Goal: Task Accomplishment & Management: Complete application form

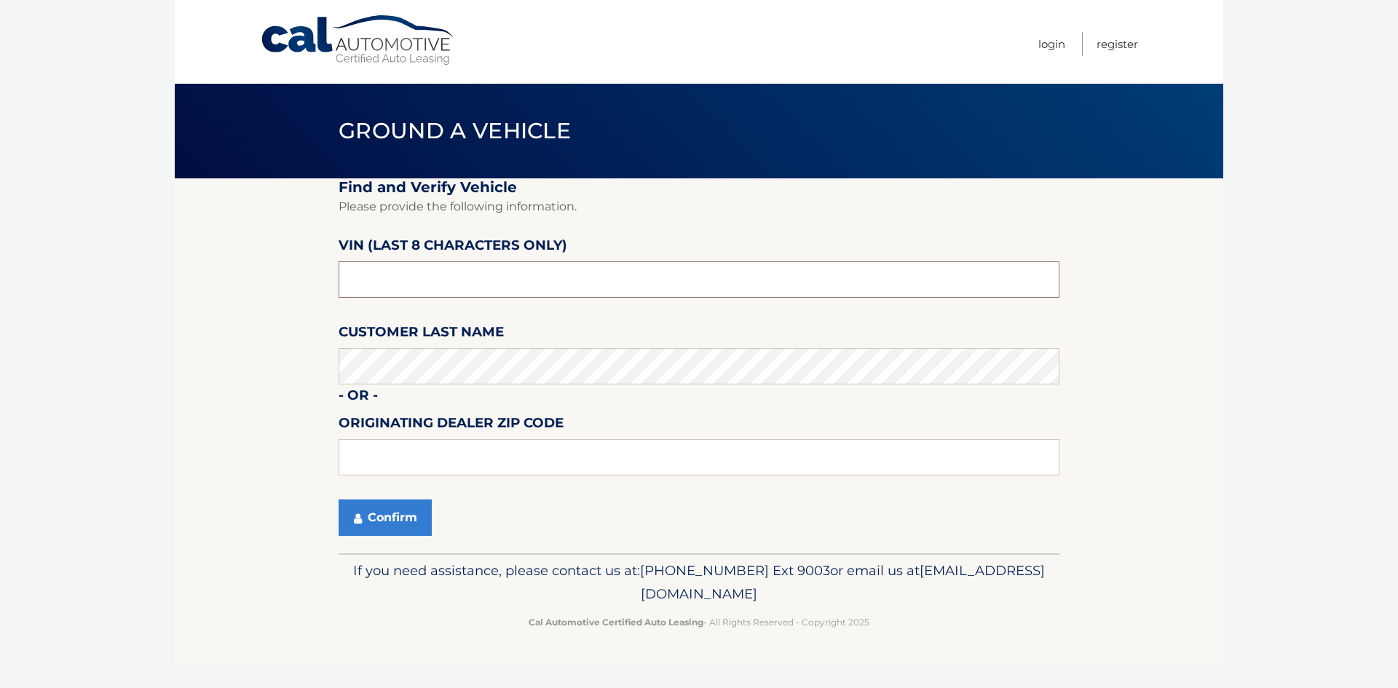
click at [400, 283] on input "text" at bounding box center [699, 279] width 721 height 36
paste input "SH558683"
type input "SH558683"
click at [248, 372] on section "Find and Verify Vehicle Please provide the following information. VIN (last 8 c…" at bounding box center [699, 365] width 1048 height 375
click at [382, 521] on button "Confirm" at bounding box center [385, 517] width 93 height 36
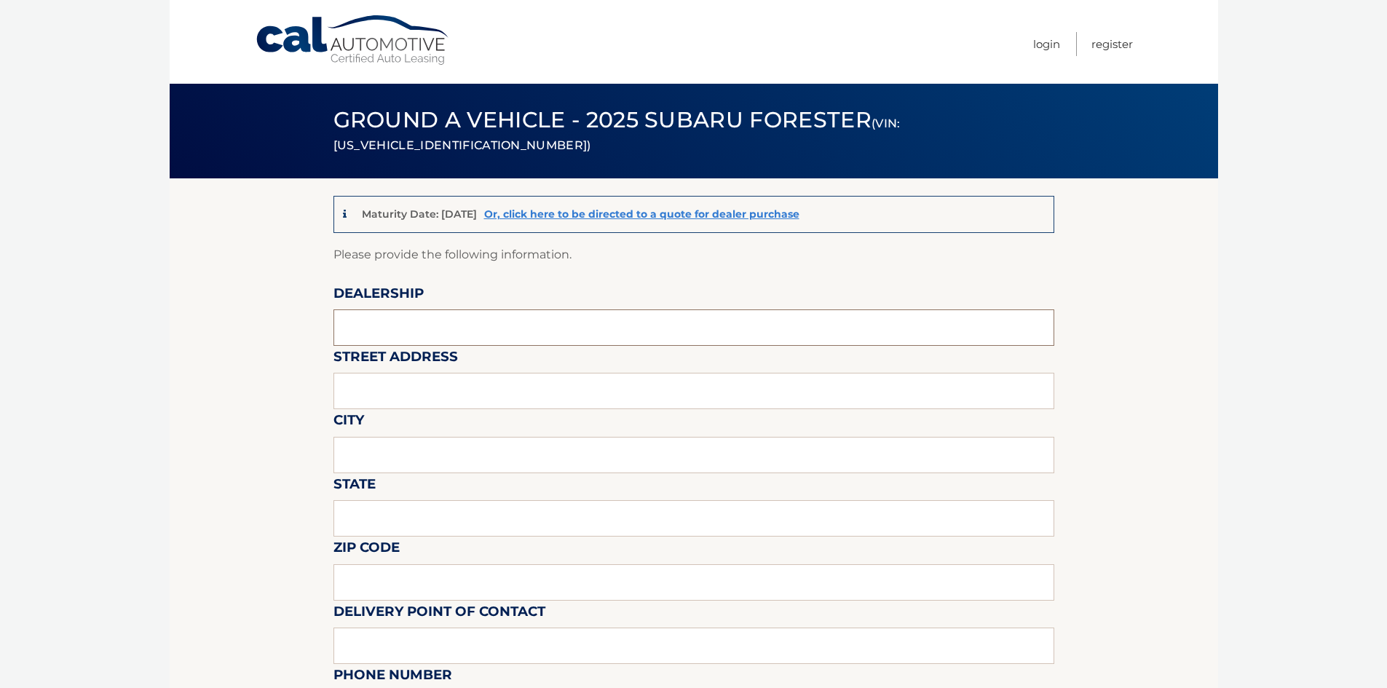
click at [366, 325] on input "text" at bounding box center [693, 327] width 721 height 36
type input "Riverhead Bay Motors"
click at [359, 379] on input "text" at bounding box center [693, 391] width 721 height 36
type input "1521 Old Country Rd"
click at [424, 447] on input "text" at bounding box center [693, 455] width 721 height 36
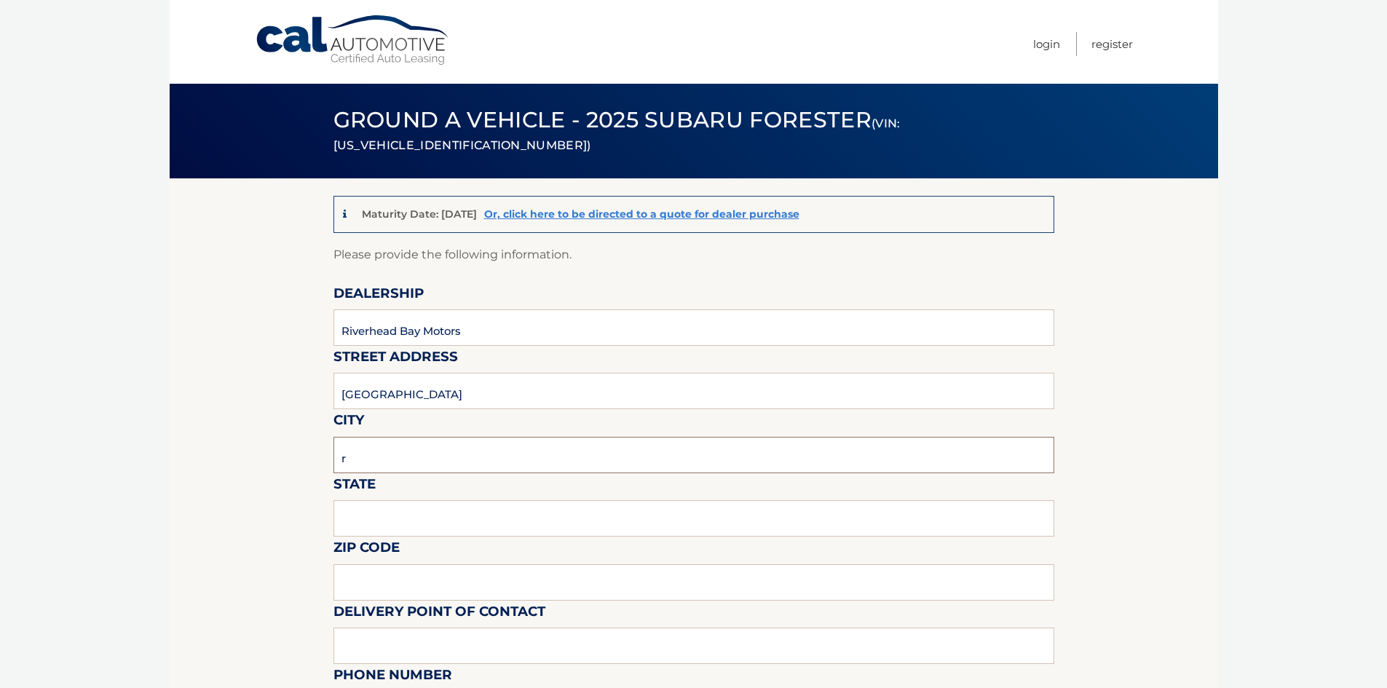
type input "Riverhead"
click at [421, 514] on input "text" at bounding box center [693, 518] width 721 height 36
type input "n"
type input "NY"
click at [358, 577] on input "text" at bounding box center [693, 582] width 721 height 36
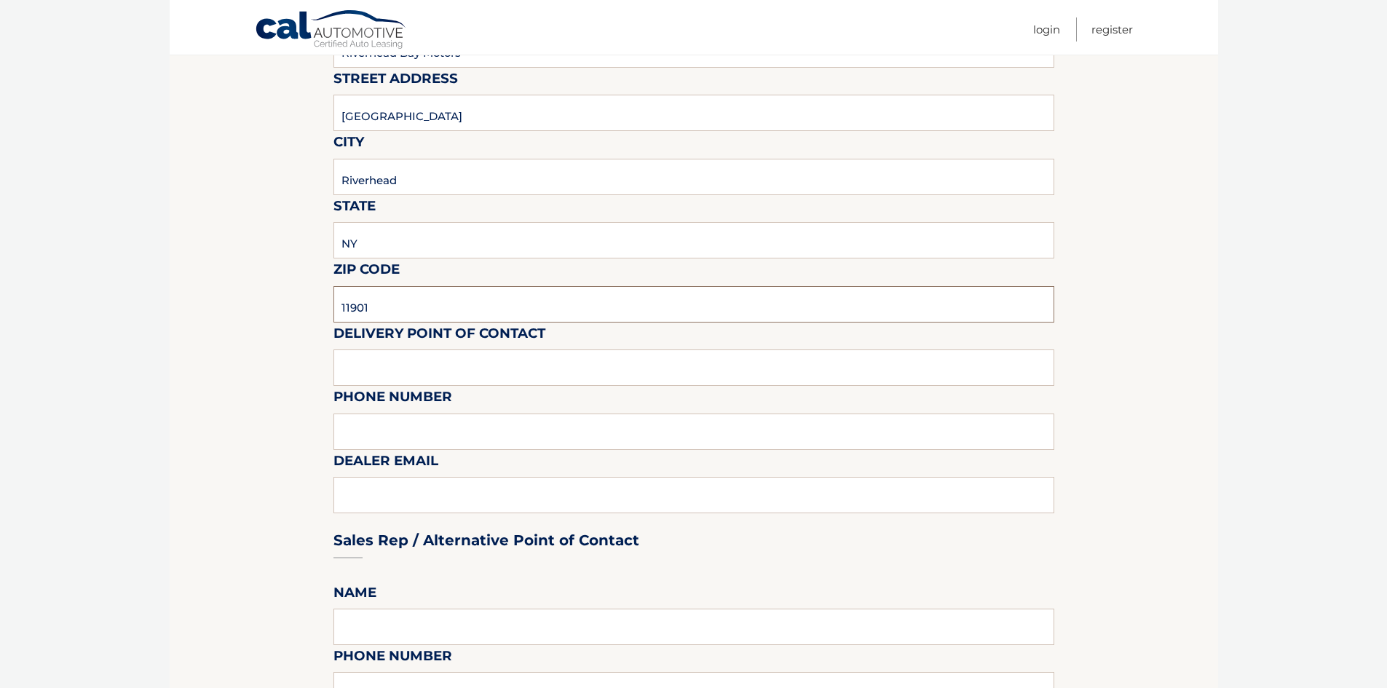
scroll to position [291, 0]
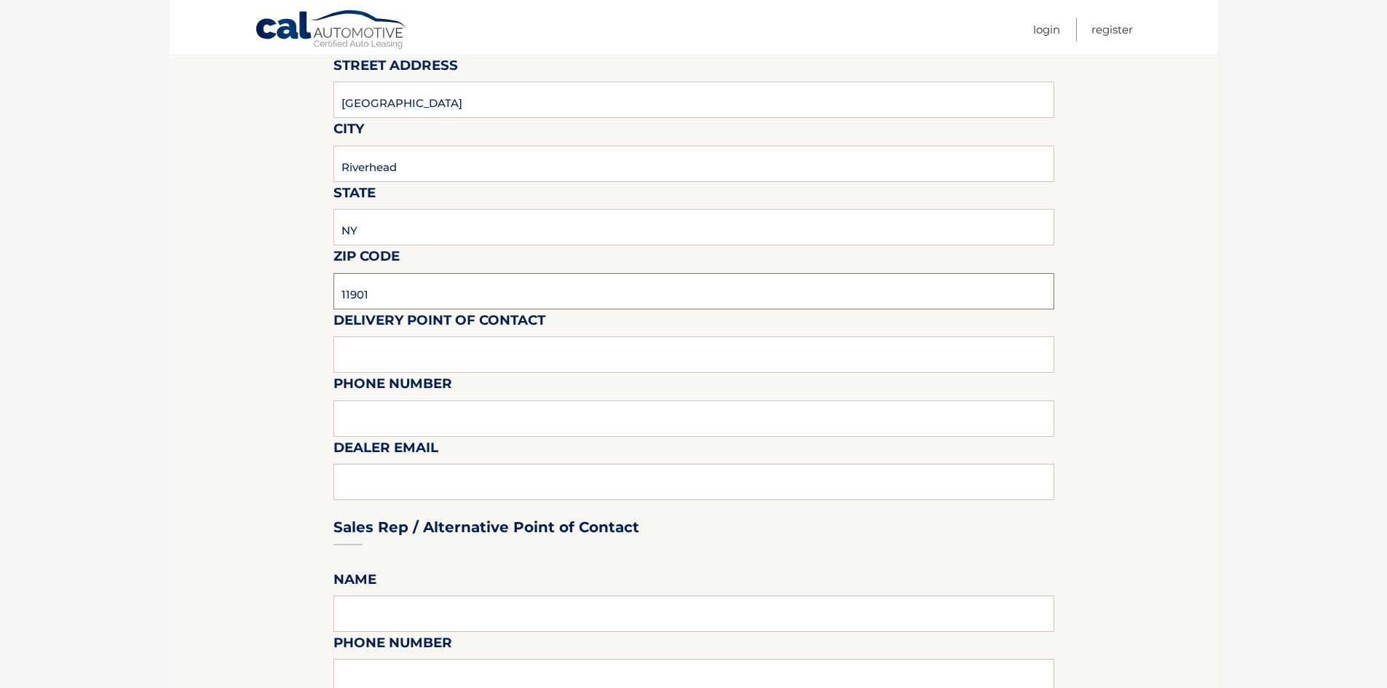
type input "11901"
click at [371, 343] on input "text" at bounding box center [693, 354] width 721 height 36
type input "Tim"
drag, startPoint x: 371, startPoint y: 488, endPoint x: 315, endPoint y: 462, distance: 61.9
click at [371, 488] on div "Sales Rep / Alternative Point of Contact" at bounding box center [693, 499] width 721 height 103
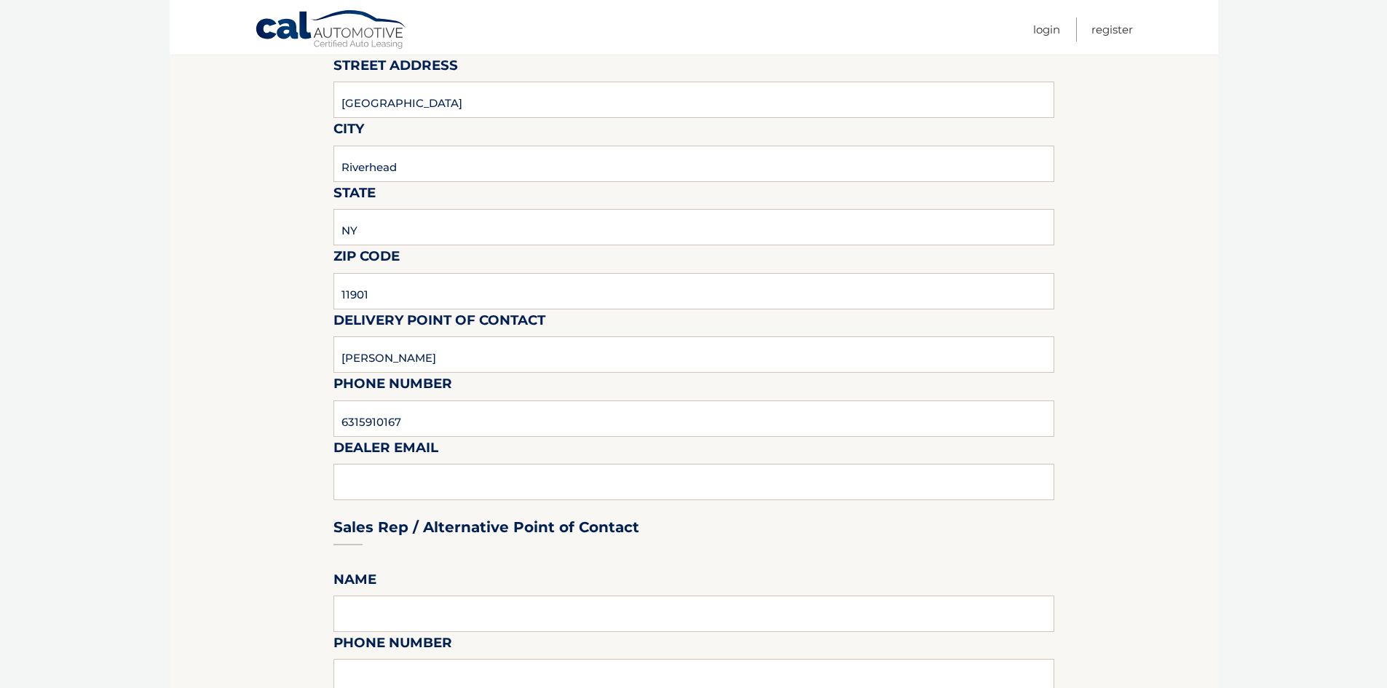
click at [341, 485] on div "Sales Rep / Alternative Point of Contact" at bounding box center [693, 499] width 721 height 103
click at [363, 483] on div "Sales Rep / Alternative Point of Contact" at bounding box center [693, 499] width 721 height 103
click at [397, 480] on div "Sales Rep / Alternative Point of Contact" at bounding box center [693, 499] width 721 height 103
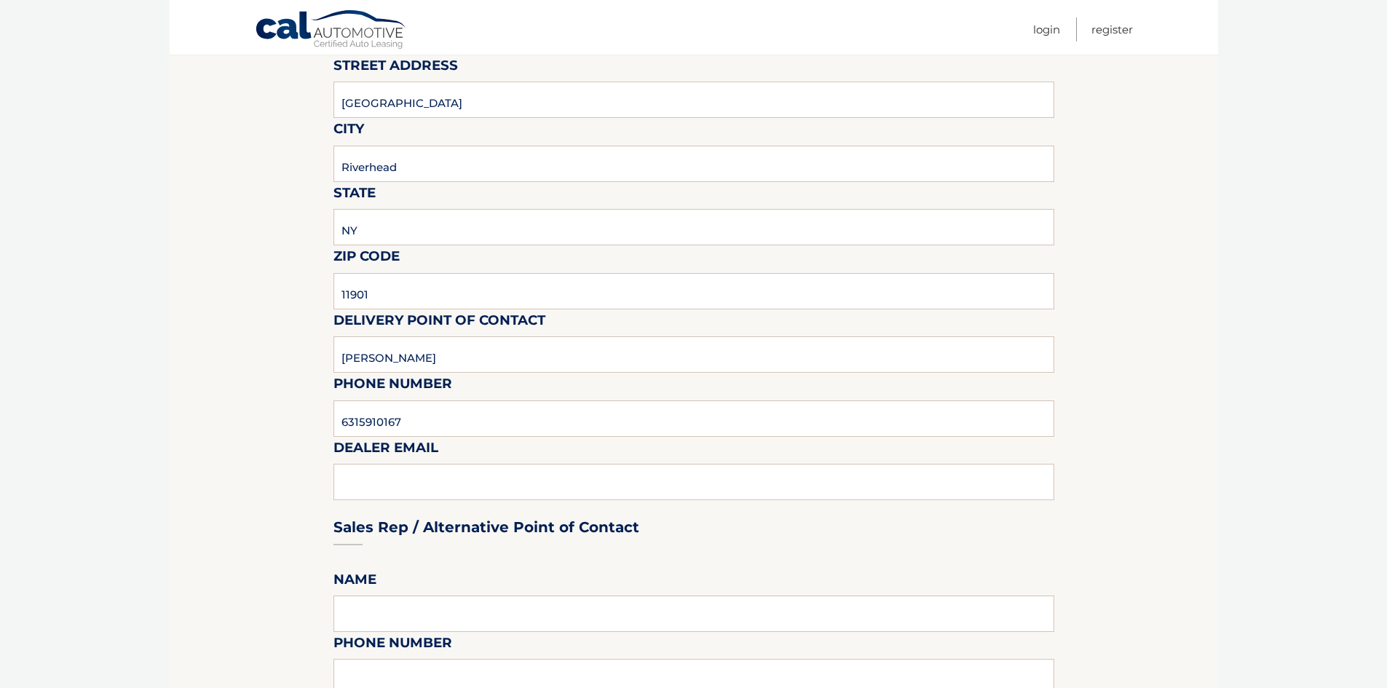
click at [448, 474] on div "Sales Rep / Alternative Point of Contact" at bounding box center [693, 499] width 721 height 103
click at [411, 419] on input "6315910167" at bounding box center [693, 418] width 721 height 36
click at [417, 483] on div "Sales Rep / Alternative Point of Contact" at bounding box center [693, 499] width 721 height 103
click at [363, 423] on input "6315910167" at bounding box center [693, 418] width 721 height 36
type input "631-591-0167"
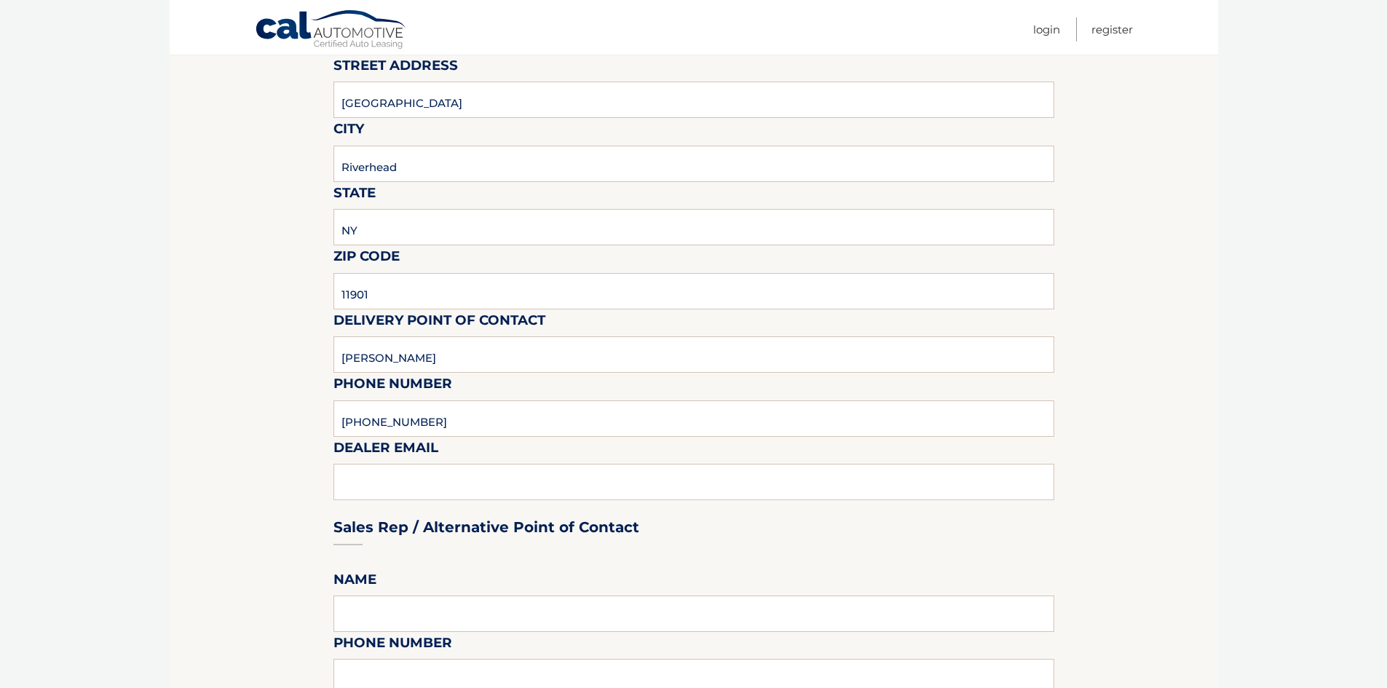
click at [371, 489] on div "Sales Rep / Alternative Point of Contact" at bounding box center [693, 499] width 721 height 103
click at [371, 484] on div "Sales Rep / Alternative Point of Contact" at bounding box center [693, 499] width 721 height 103
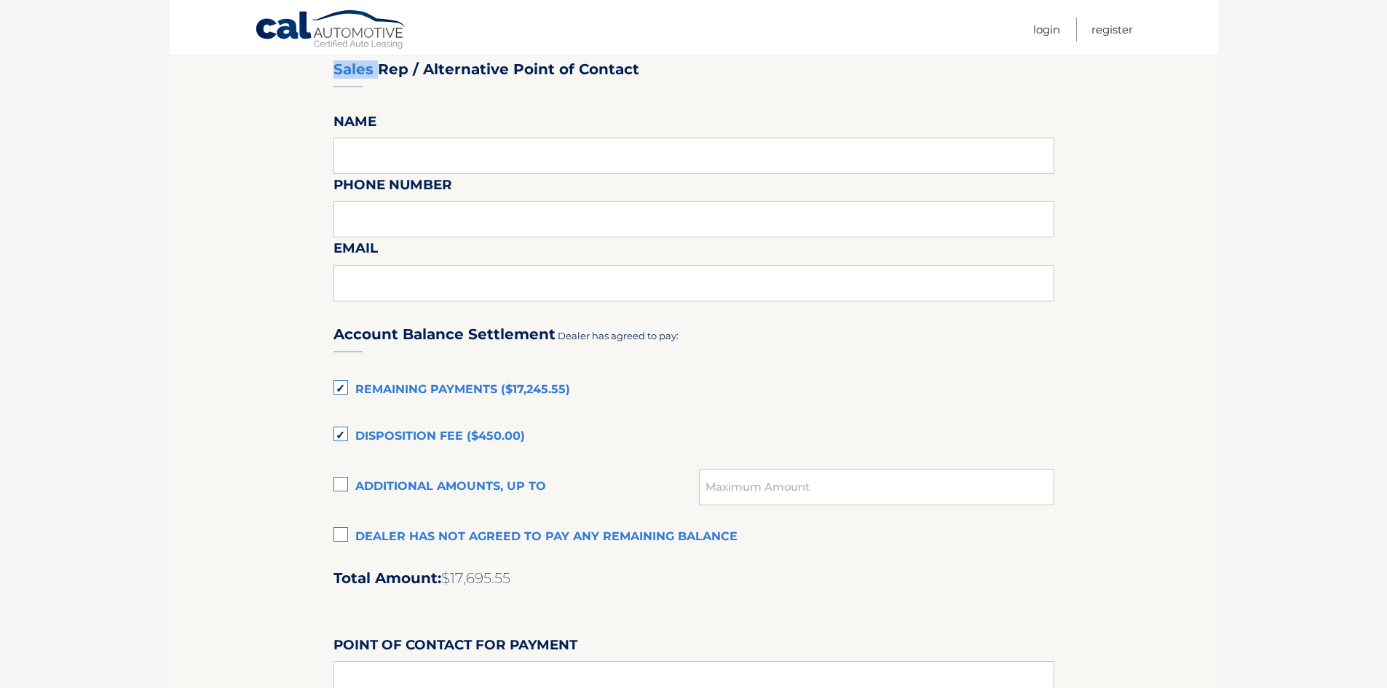
scroll to position [728, 0]
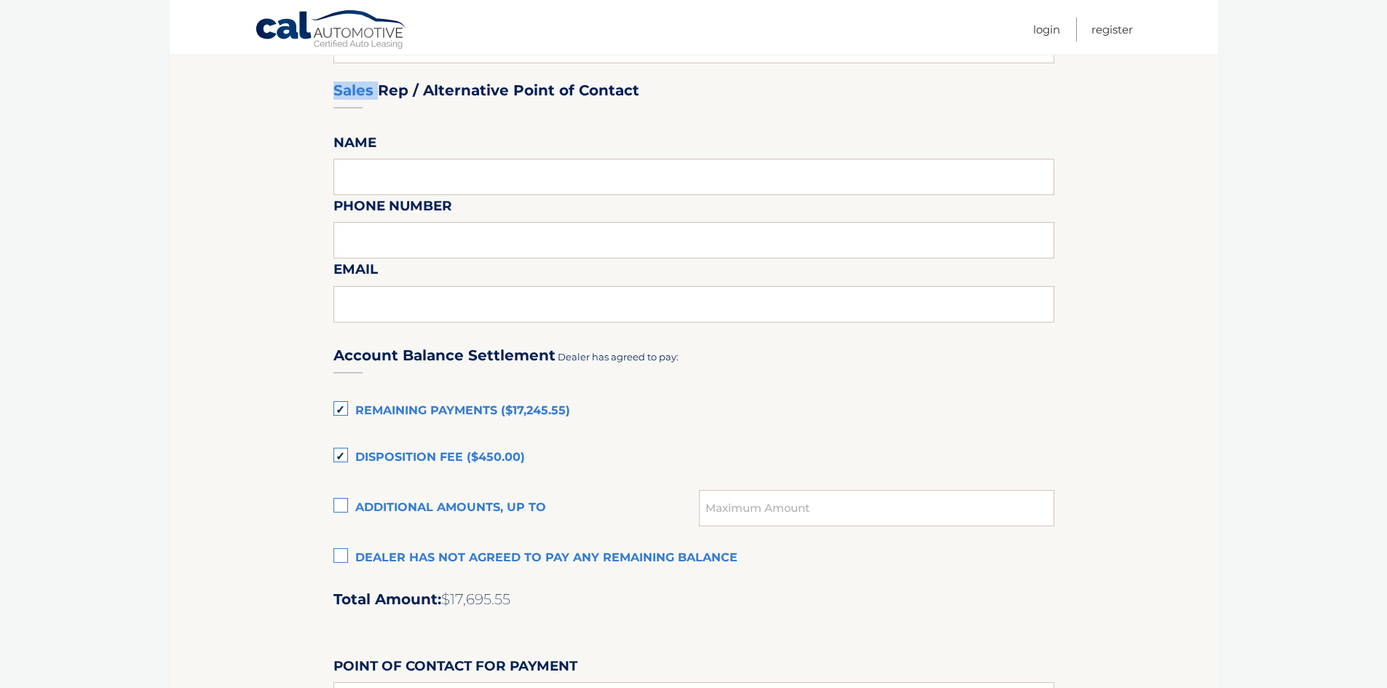
click at [341, 405] on label "Remaining Payments ($17,245.55)" at bounding box center [693, 411] width 721 height 29
click at [0, 0] on input "Remaining Payments ($17,245.55)" at bounding box center [0, 0] width 0 height 0
click at [339, 451] on label "Disposition Fee ($450.00)" at bounding box center [693, 457] width 721 height 29
click at [0, 0] on input "Disposition Fee ($450.00)" at bounding box center [0, 0] width 0 height 0
click at [341, 552] on label "Dealer has not agreed to pay any remaining balance" at bounding box center [693, 558] width 721 height 29
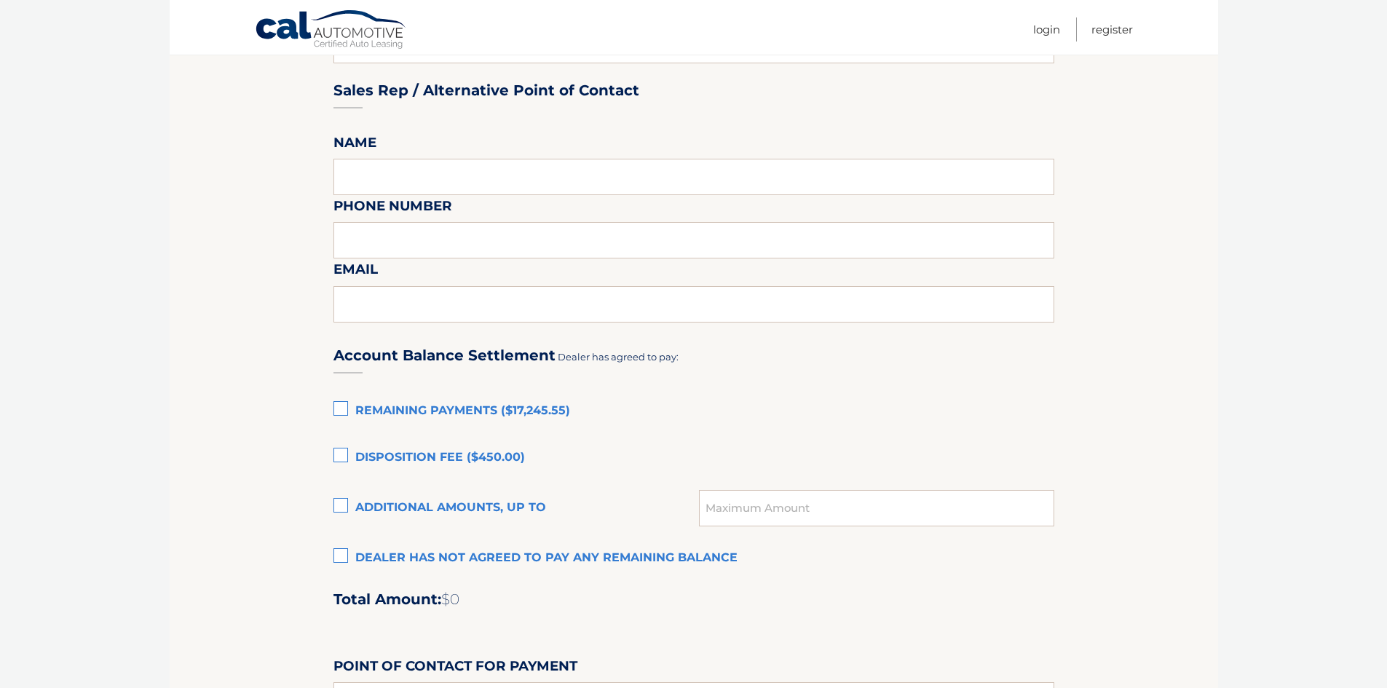
click at [0, 0] on input "Dealer has not agreed to pay any remaining balance" at bounding box center [0, 0] width 0 height 0
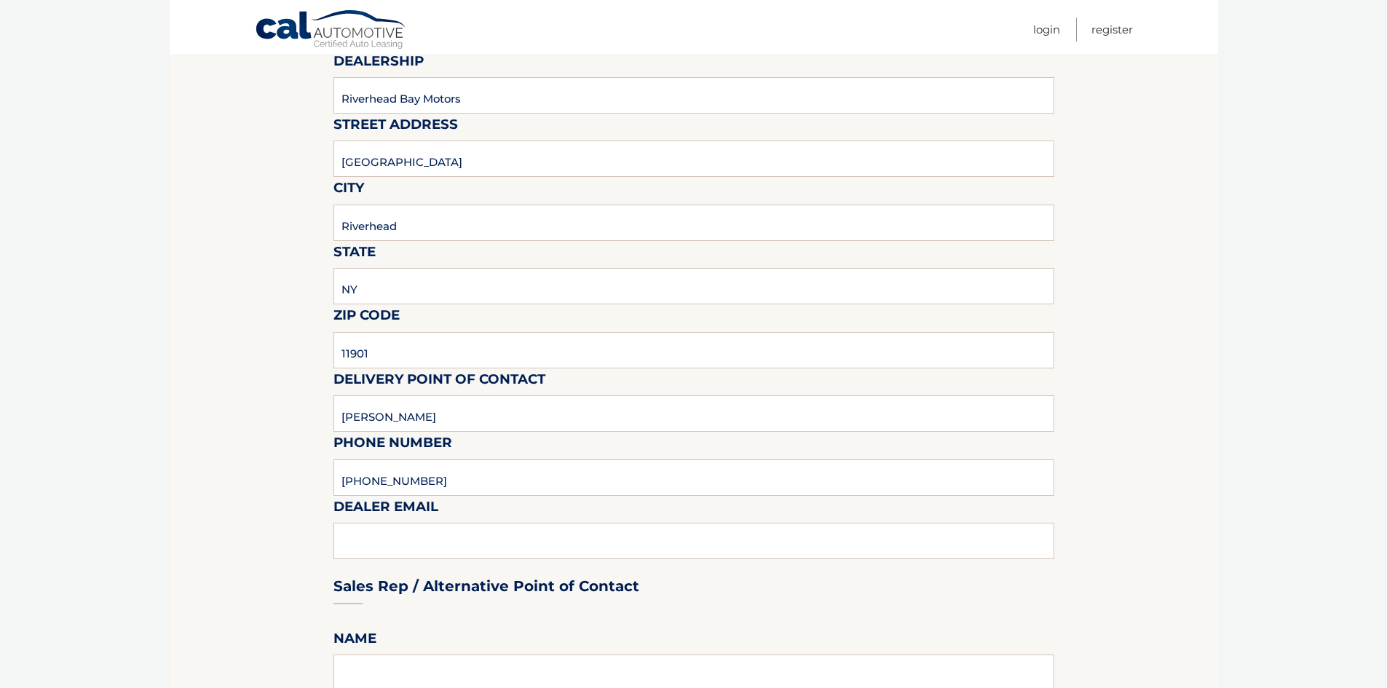
scroll to position [0, 0]
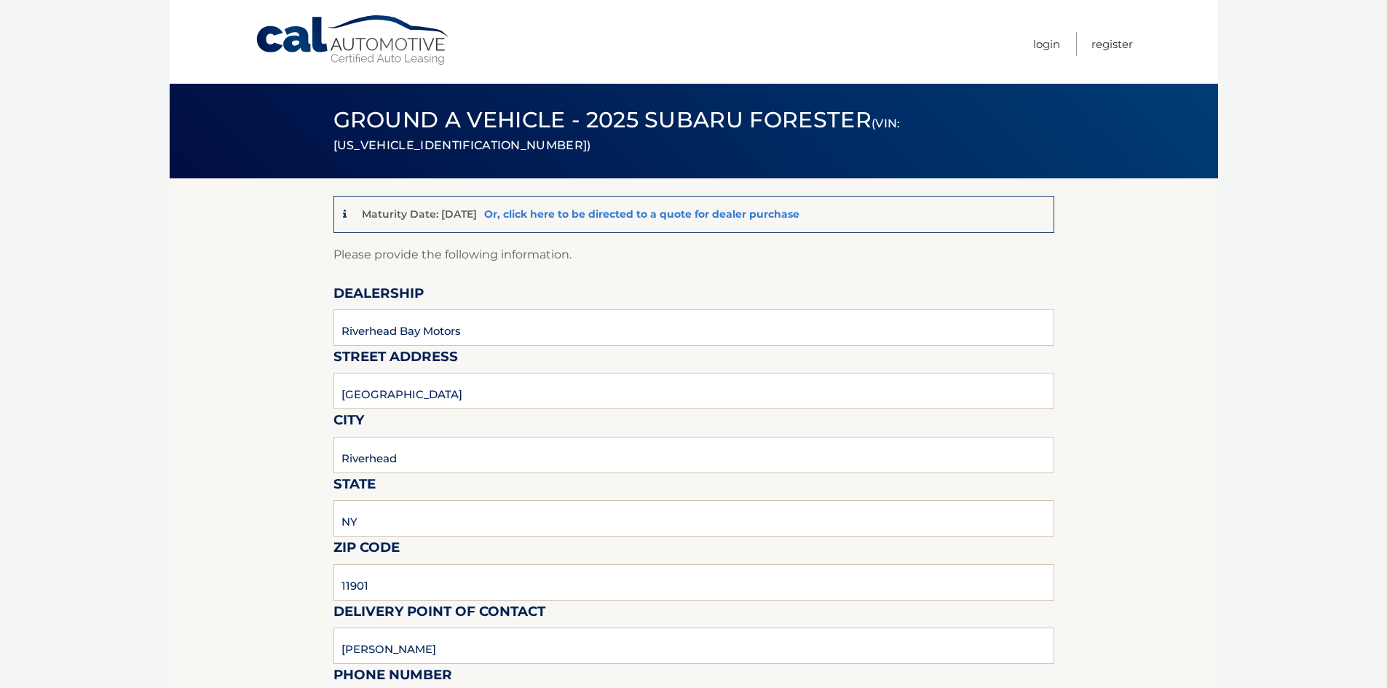
click at [712, 215] on link "Or, click here to be directed to a quote for dealer purchase" at bounding box center [641, 213] width 315 height 13
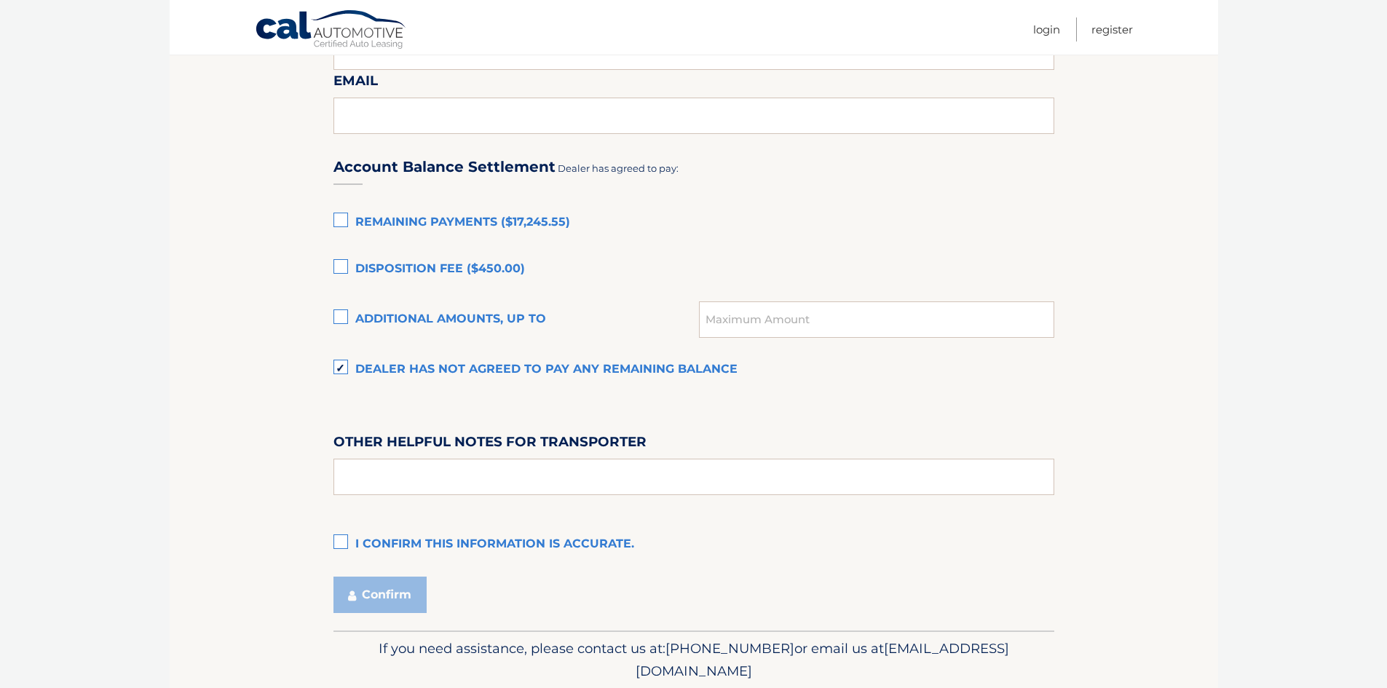
scroll to position [946, 0]
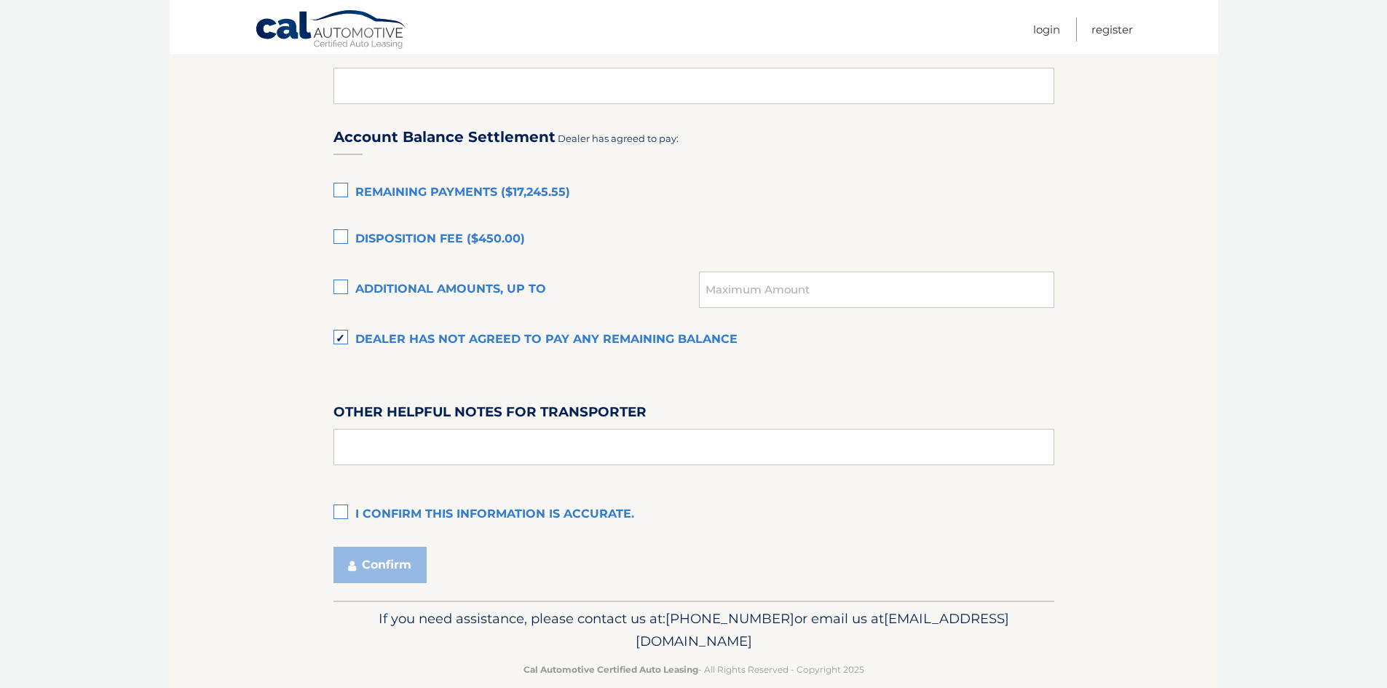
click at [344, 506] on label "I confirm this information is accurate." at bounding box center [693, 514] width 721 height 29
click at [0, 0] on input "I confirm this information is accurate." at bounding box center [0, 0] width 0 height 0
click at [369, 438] on input "text" at bounding box center [693, 447] width 721 height 36
type input "c"
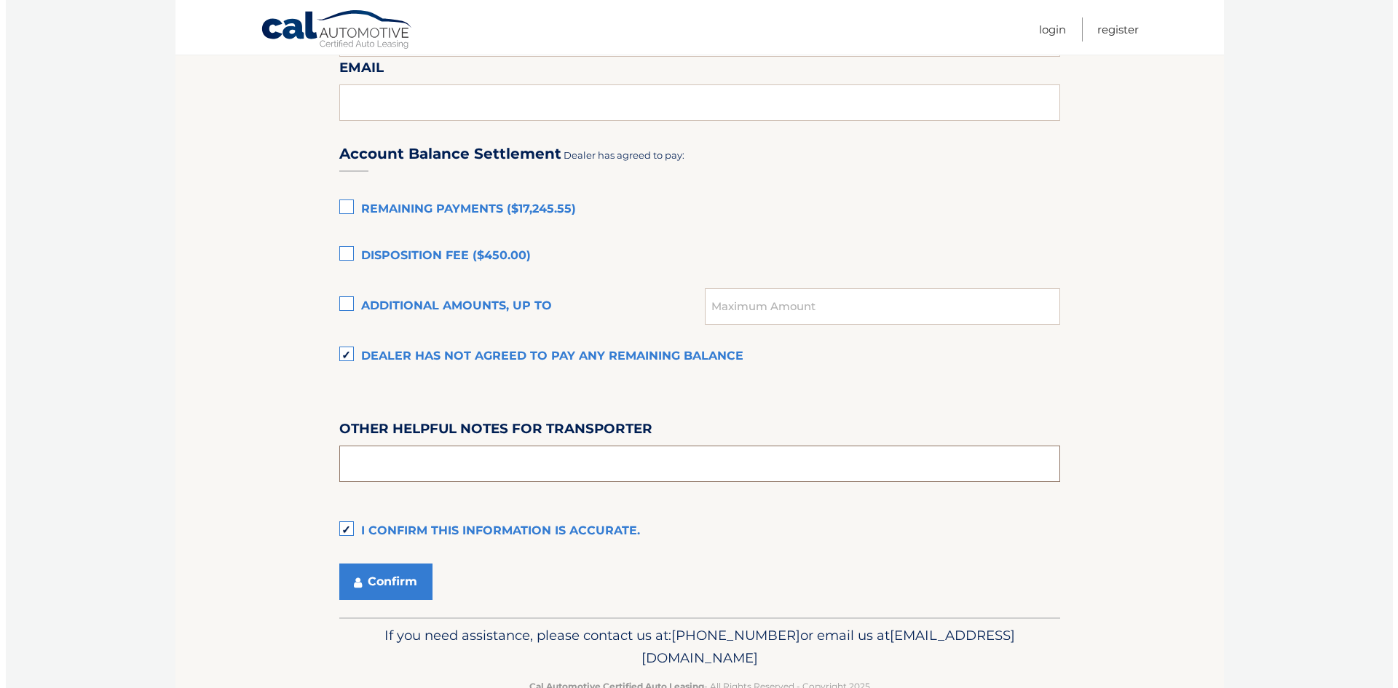
scroll to position [897, 0]
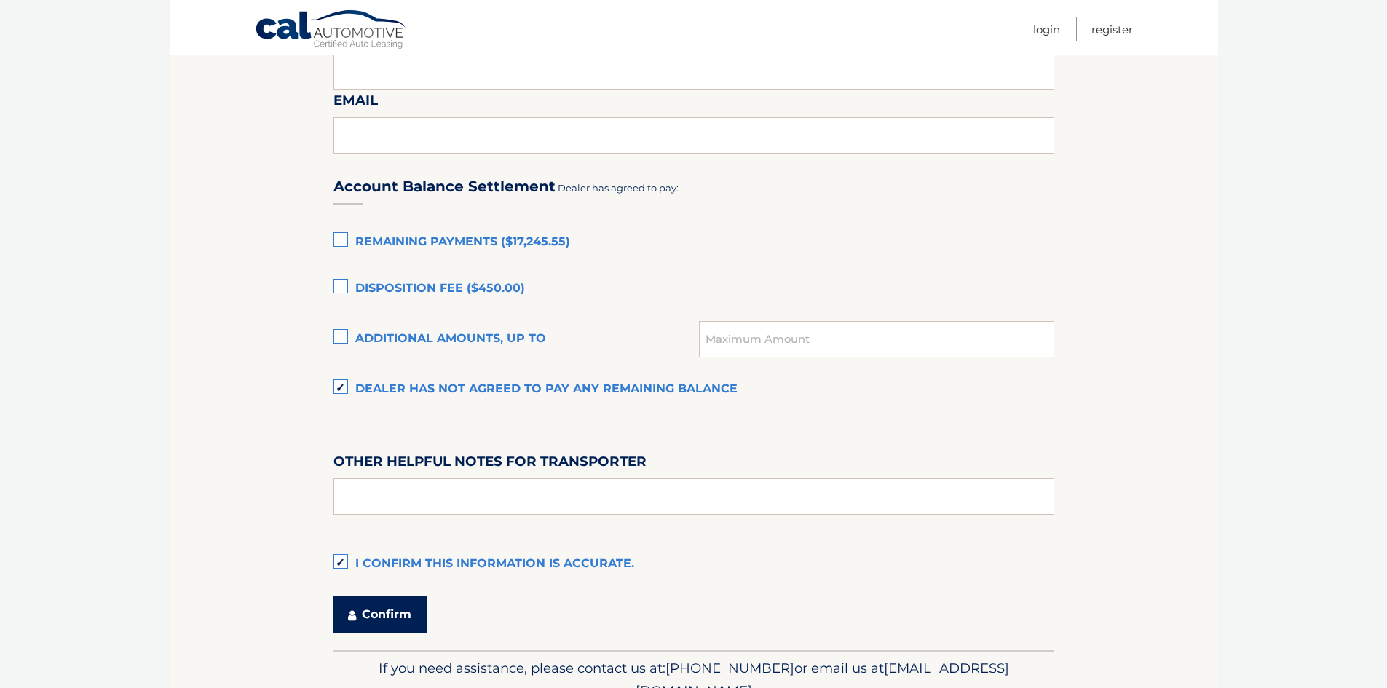
click at [379, 612] on button "Confirm" at bounding box center [379, 614] width 93 height 36
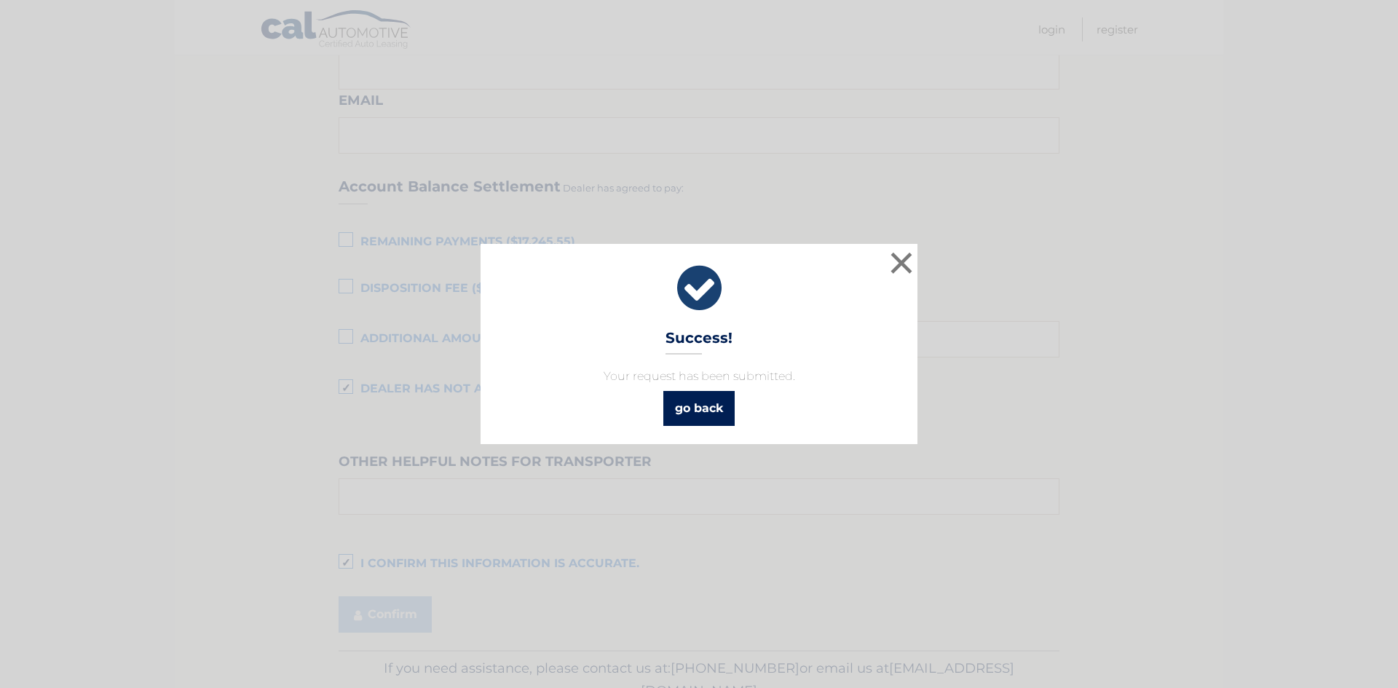
click at [702, 400] on link "go back" at bounding box center [698, 408] width 71 height 35
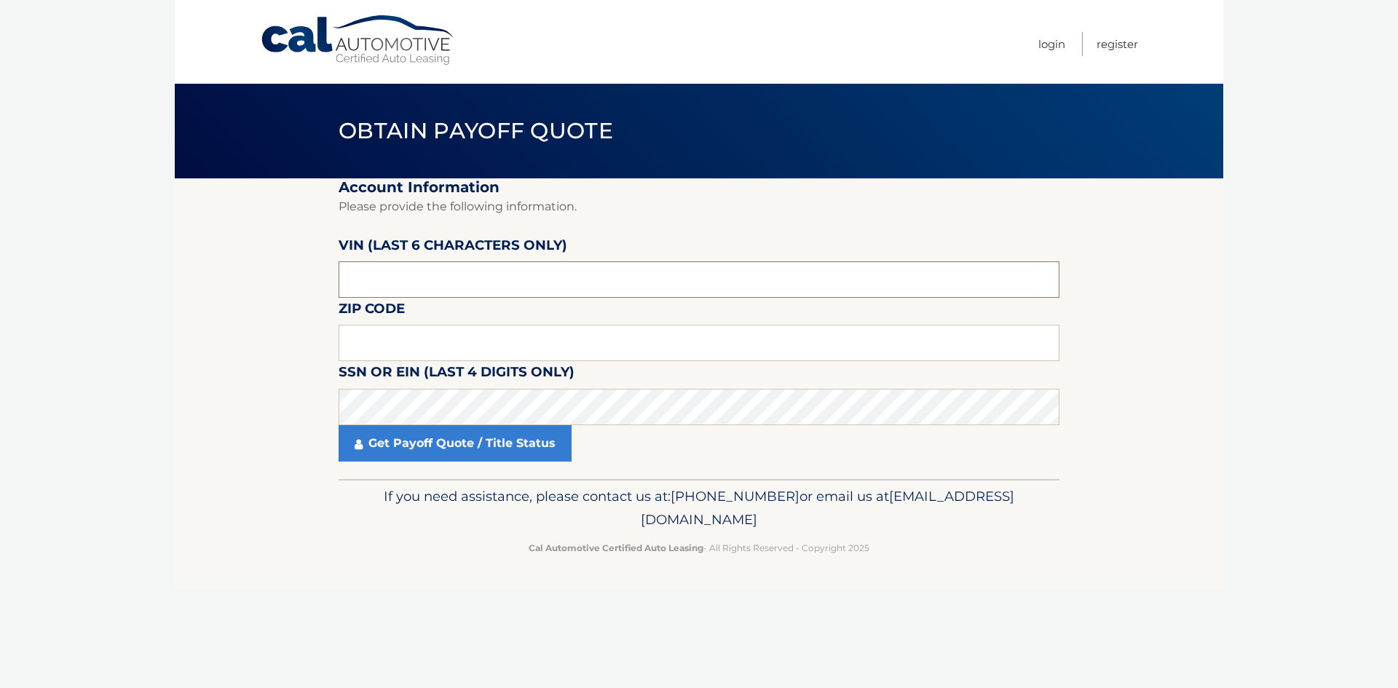
click at [370, 283] on input "text" at bounding box center [699, 279] width 721 height 36
type input "558683"
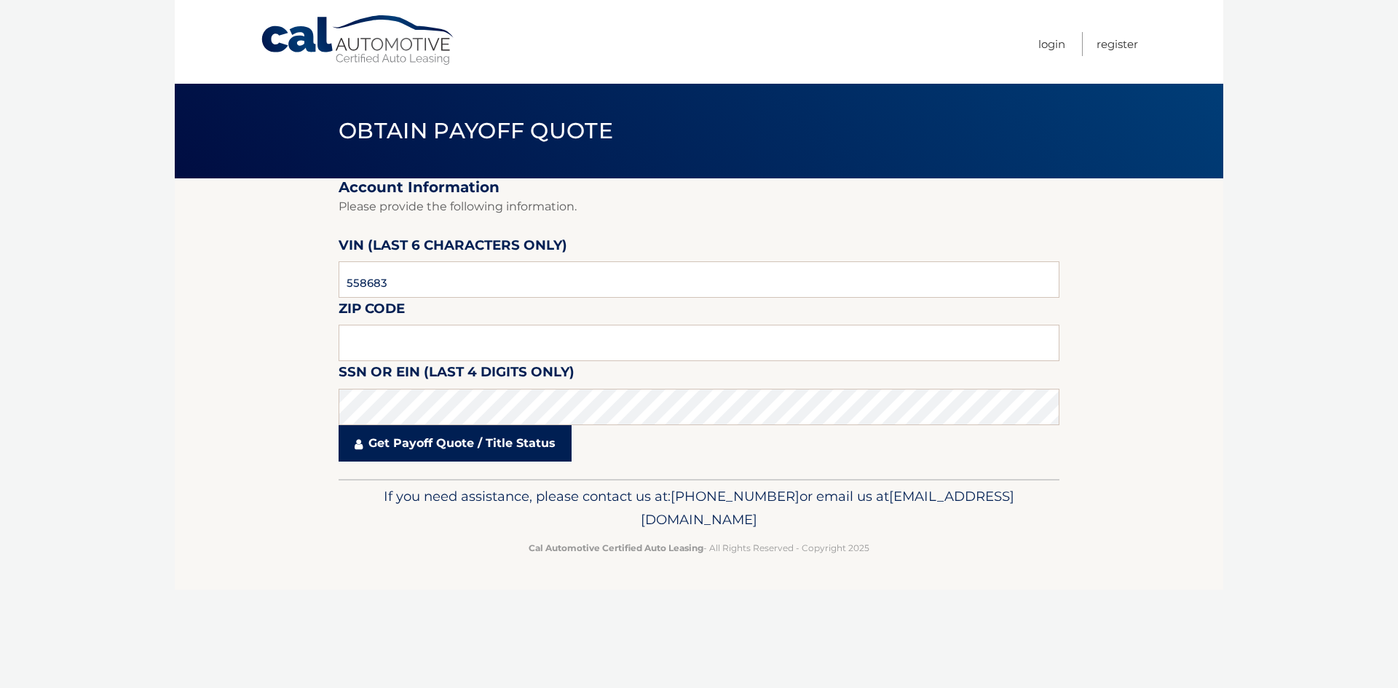
click at [376, 445] on link "Get Payoff Quote / Title Status" at bounding box center [455, 443] width 233 height 36
click at [363, 346] on input "text" at bounding box center [699, 343] width 721 height 36
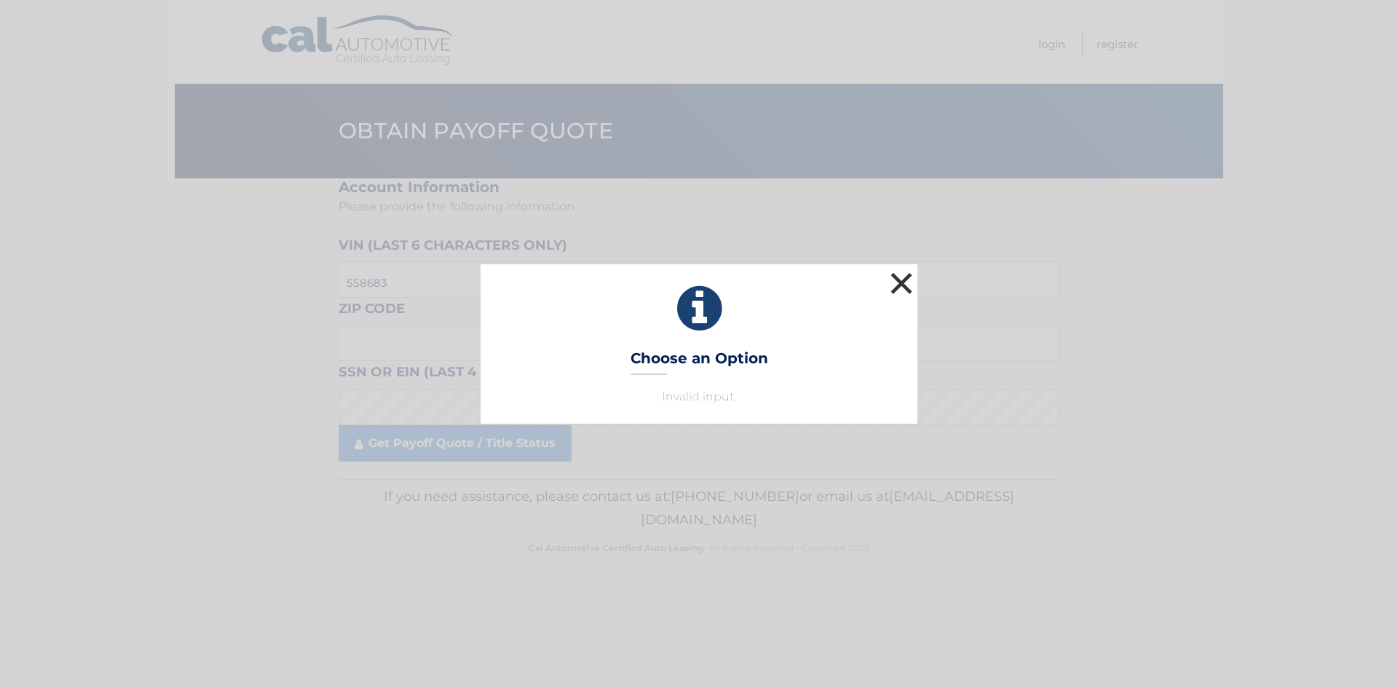
click at [908, 285] on button "×" at bounding box center [901, 283] width 29 height 29
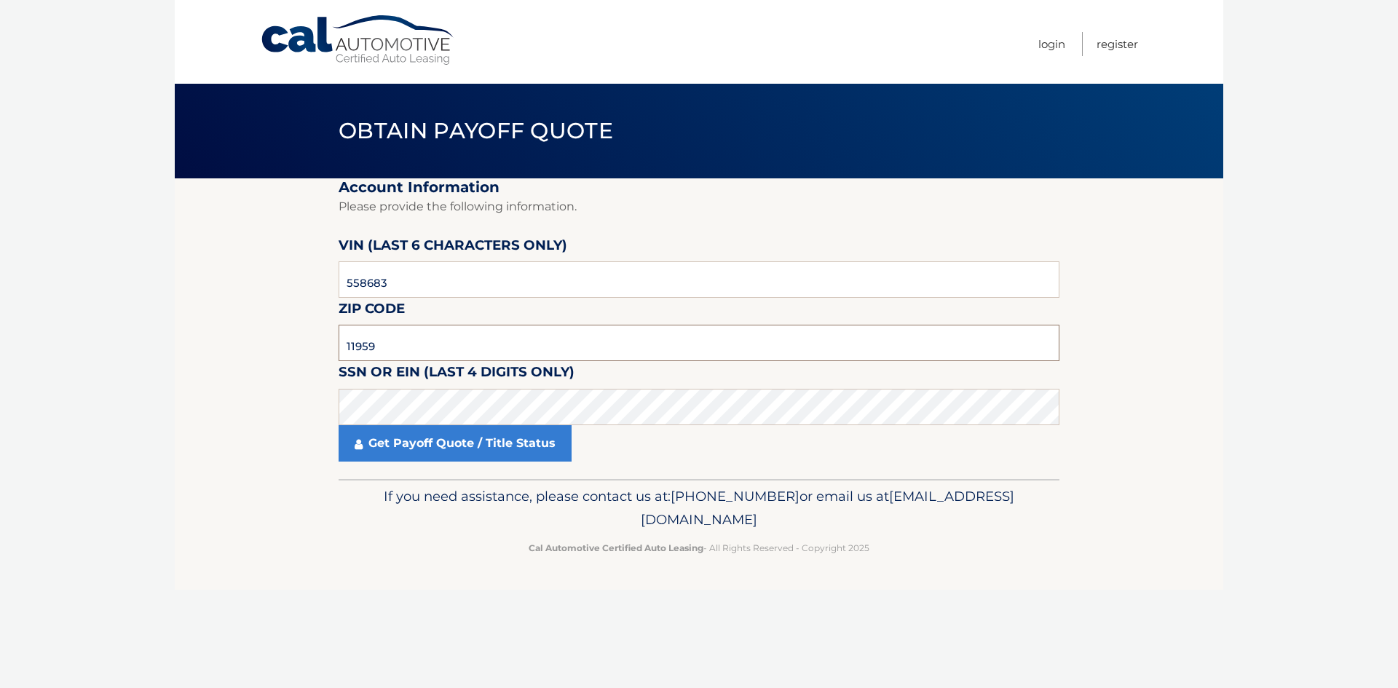
type input "11959"
click at [257, 495] on footer "If you need assistance, please contact us at: 609-807-3200 or email us at Custo…" at bounding box center [699, 534] width 1048 height 111
click at [407, 441] on link "Get Payoff Quote / Title Status" at bounding box center [455, 443] width 233 height 36
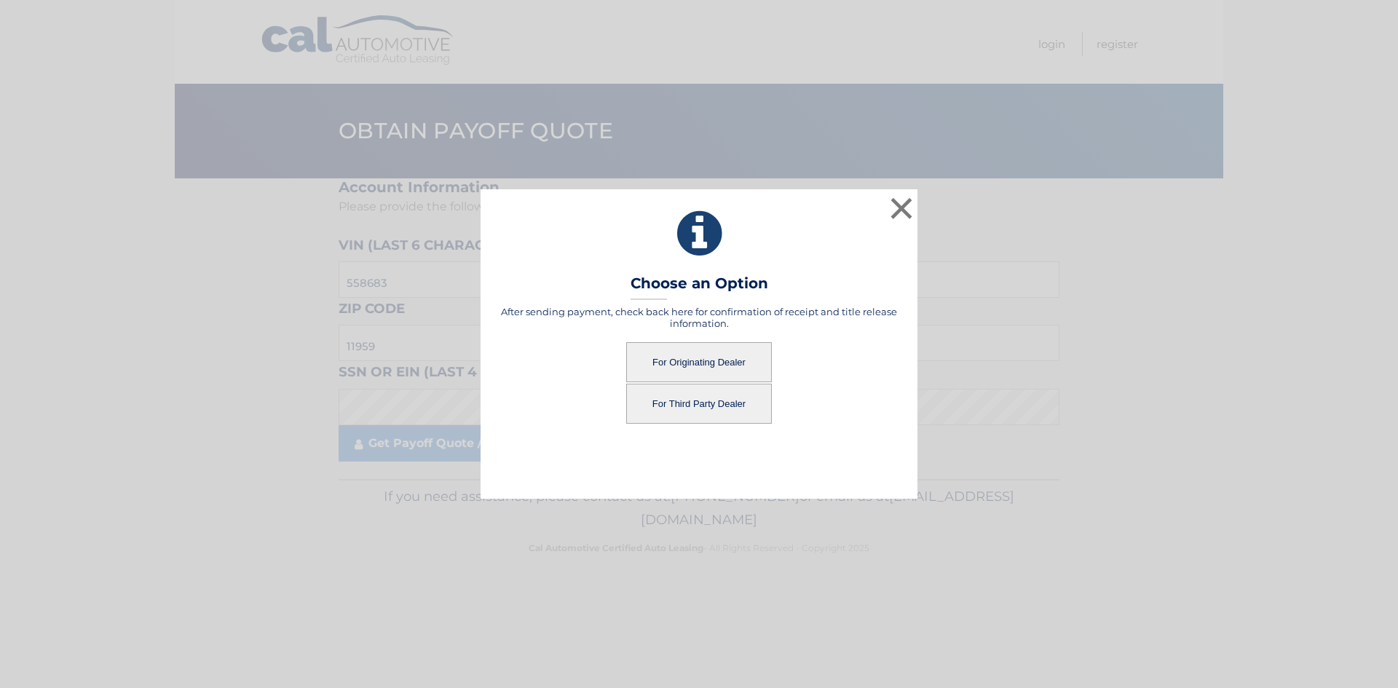
click at [668, 360] on button "For Originating Dealer" at bounding box center [699, 362] width 146 height 40
click at [740, 361] on button "For Originating Dealer" at bounding box center [699, 362] width 146 height 40
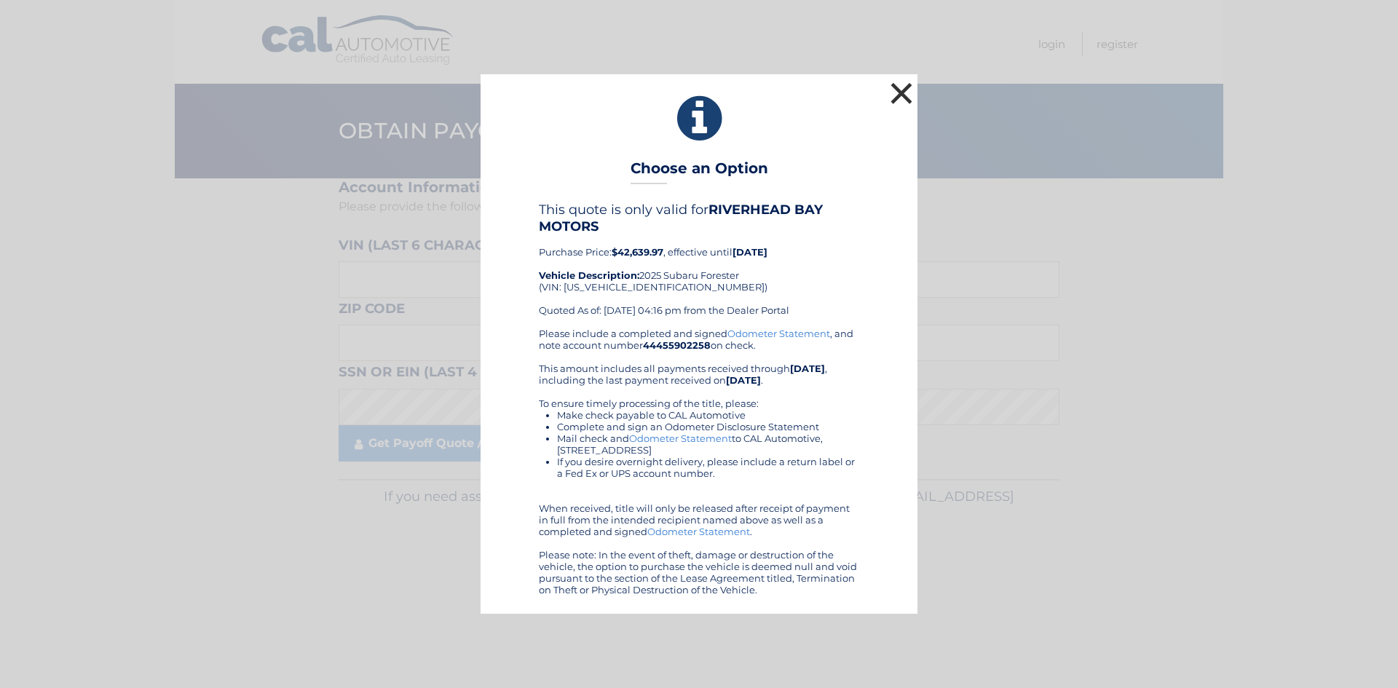
click at [901, 88] on button "×" at bounding box center [901, 93] width 29 height 29
